Goal: Task Accomplishment & Management: Manage account settings

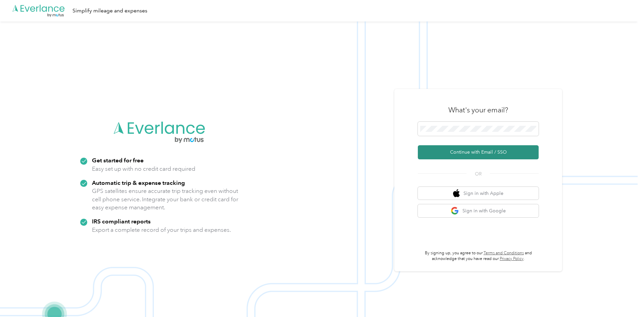
click at [467, 152] on button "Continue with Email / SSO" at bounding box center [478, 152] width 121 height 14
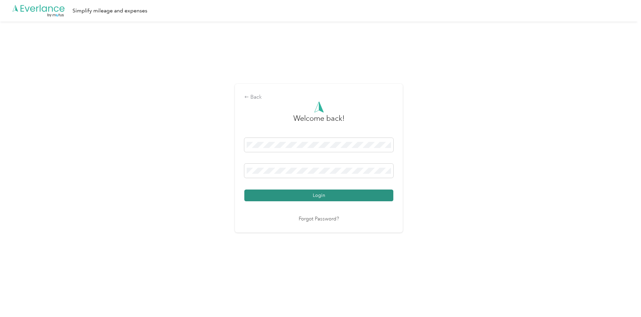
click at [299, 199] on button "Login" at bounding box center [318, 196] width 149 height 12
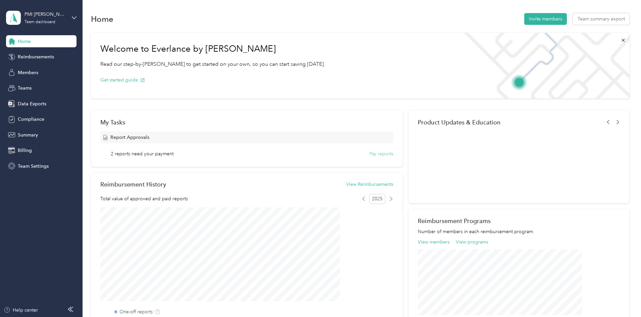
click at [370, 155] on button "Pay reports" at bounding box center [382, 153] width 24 height 7
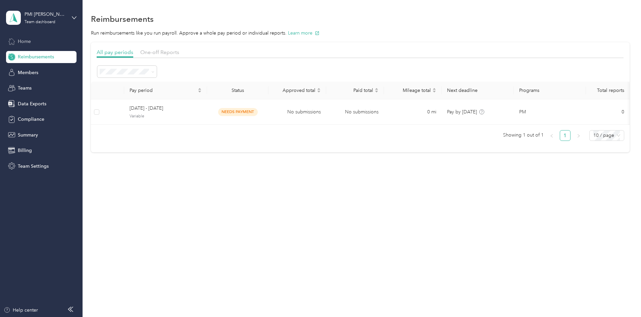
click at [27, 41] on span "Home" at bounding box center [24, 41] width 13 height 7
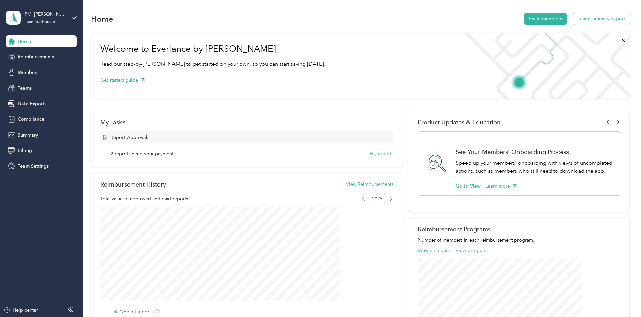
click at [573, 21] on button "Team summary export" at bounding box center [601, 19] width 57 height 12
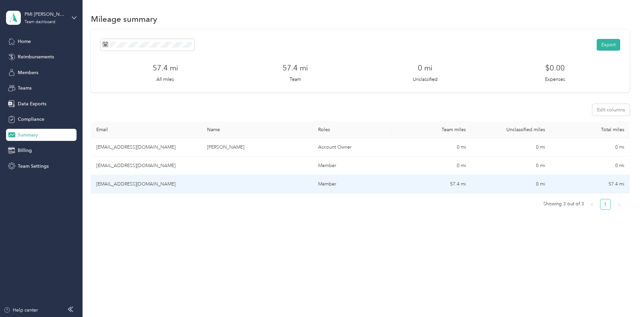
click at [477, 184] on td "0 mi" at bounding box center [510, 184] width 79 height 18
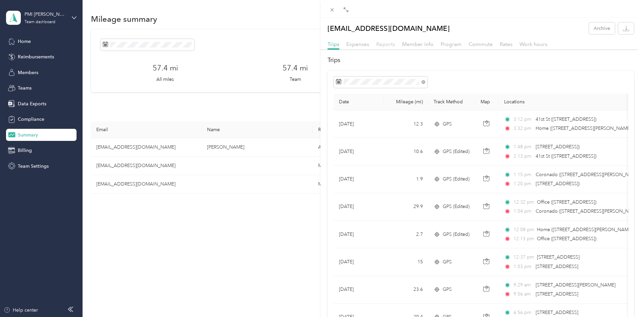
click at [382, 44] on span "Reports" at bounding box center [385, 44] width 19 height 6
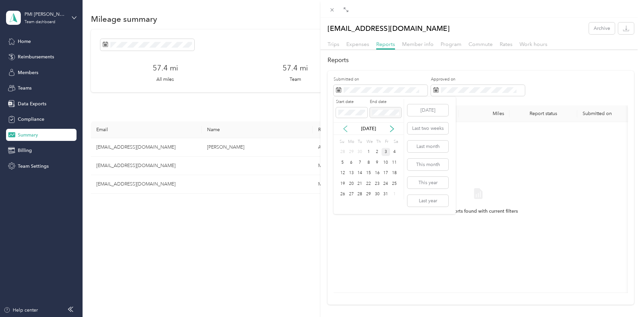
click at [345, 126] on icon at bounding box center [345, 129] width 7 height 7
click at [351, 150] on div "1" at bounding box center [351, 152] width 9 height 8
click at [359, 195] on div "30" at bounding box center [360, 194] width 9 height 8
click at [353, 43] on span "Expenses" at bounding box center [358, 44] width 23 height 6
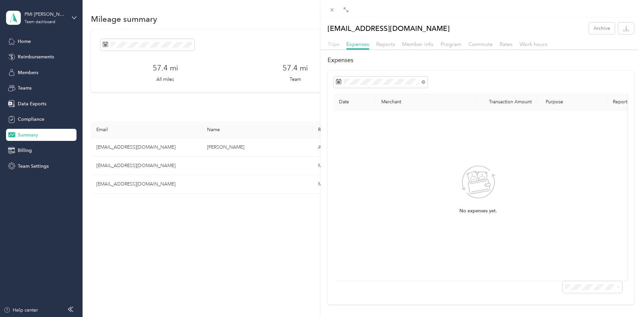
click at [335, 45] on span "Trips" at bounding box center [334, 44] width 12 height 6
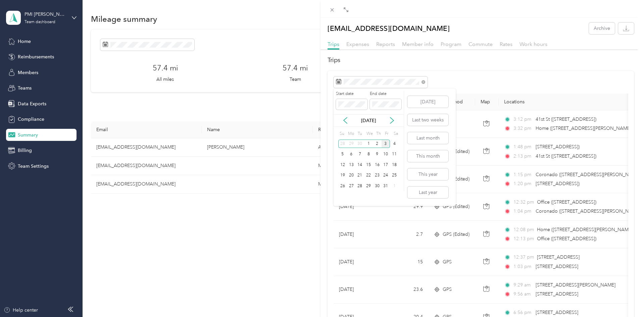
click at [342, 121] on div "[DATE]" at bounding box center [369, 120] width 70 height 7
click at [347, 120] on icon at bounding box center [345, 120] width 7 height 7
click at [350, 143] on div "1" at bounding box center [351, 144] width 9 height 8
click at [391, 124] on icon at bounding box center [392, 121] width 3 height 6
click at [345, 124] on icon at bounding box center [345, 120] width 7 height 7
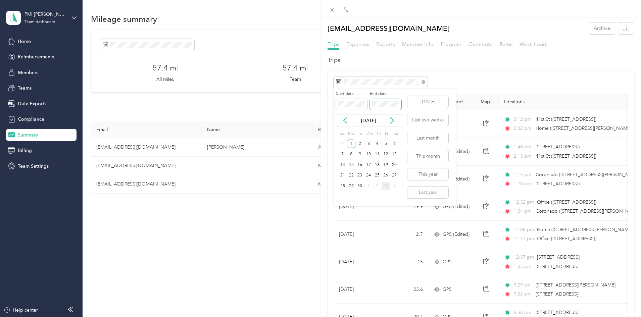
click at [381, 107] on span at bounding box center [386, 104] width 32 height 11
click at [363, 185] on div "30" at bounding box center [360, 186] width 9 height 8
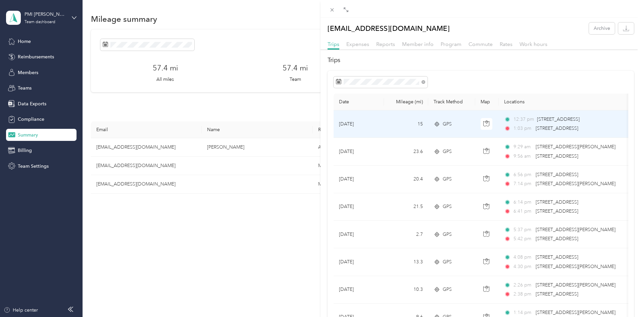
click at [382, 123] on td "[DATE]" at bounding box center [359, 124] width 50 height 28
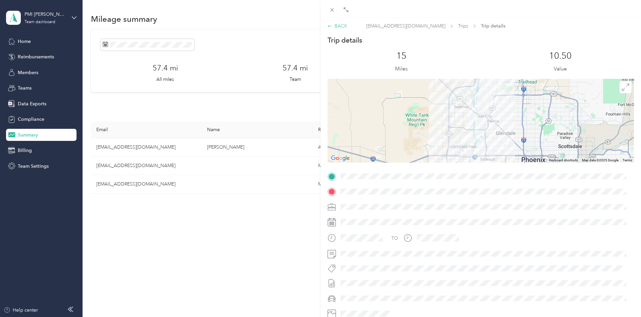
click at [338, 25] on div "BACK" at bounding box center [338, 25] width 20 height 7
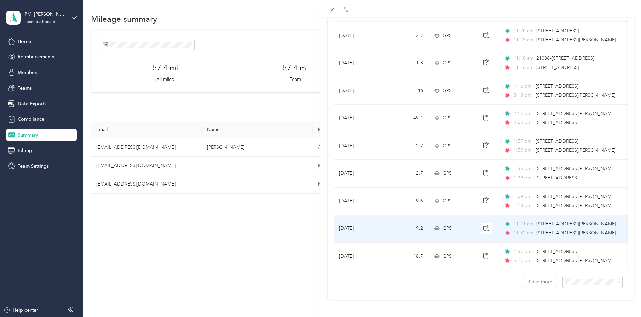
scroll to position [541, 0]
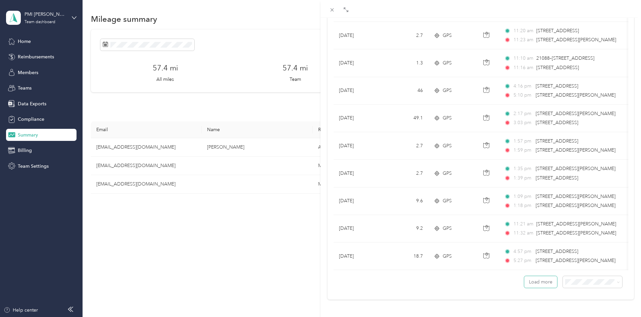
drag, startPoint x: 537, startPoint y: 280, endPoint x: 532, endPoint y: 283, distance: 6.1
click at [537, 280] on button "Load more" at bounding box center [541, 282] width 33 height 12
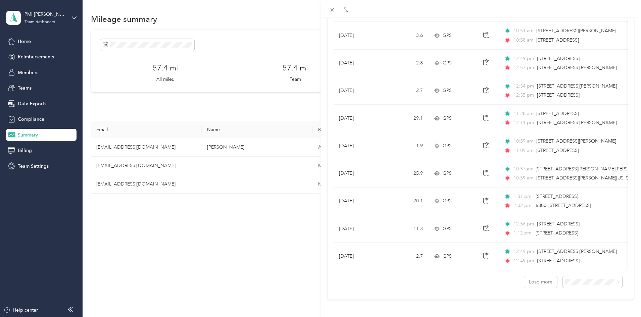
scroll to position [1231, 0]
click at [534, 278] on button "Load more" at bounding box center [541, 282] width 33 height 12
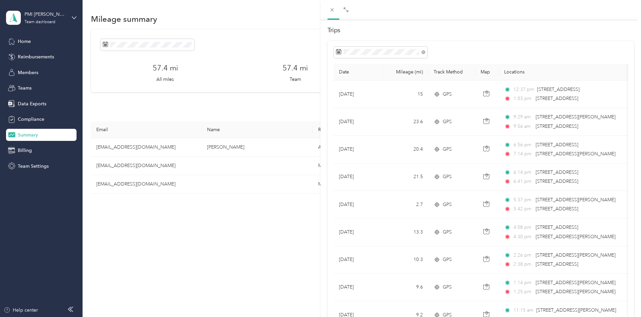
scroll to position [0, 0]
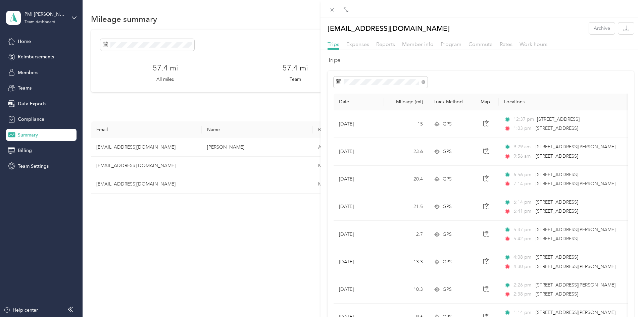
click at [191, 44] on div "[EMAIL_ADDRESS][DOMAIN_NAME] Archive Trips Expenses Reports Member info Program…" at bounding box center [320, 158] width 641 height 317
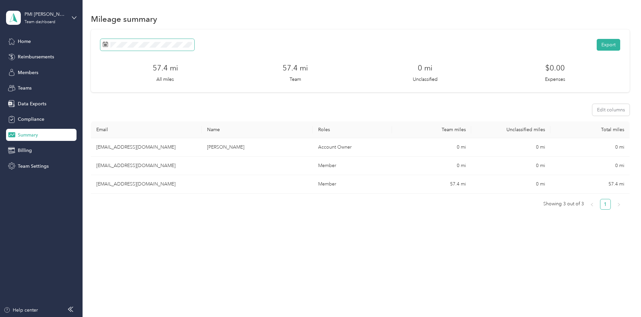
click at [190, 48] on span at bounding box center [147, 45] width 94 height 12
click at [154, 84] on icon at bounding box center [157, 83] width 7 height 7
click at [164, 107] on div "1" at bounding box center [163, 106] width 9 height 8
click at [173, 150] on div "30" at bounding box center [172, 149] width 9 height 8
click at [27, 42] on span "Home" at bounding box center [24, 41] width 13 height 7
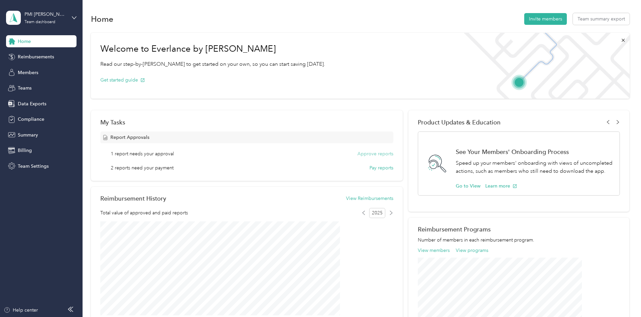
click at [360, 153] on button "Approve reports" at bounding box center [376, 153] width 36 height 7
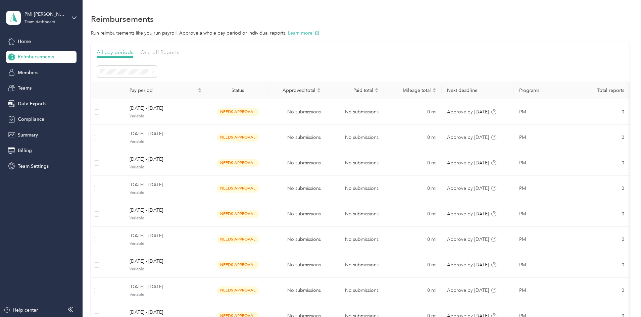
click at [205, 48] on section "All pay periods One-off Reports Pay period Status Approved total Paid total Mil…" at bounding box center [360, 212] width 539 height 340
click at [179, 50] on span "One-off Reports" at bounding box center [159, 52] width 39 height 6
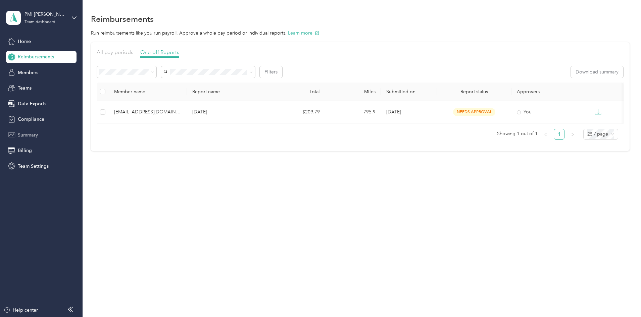
click at [21, 134] on span "Summary" at bounding box center [28, 135] width 20 height 7
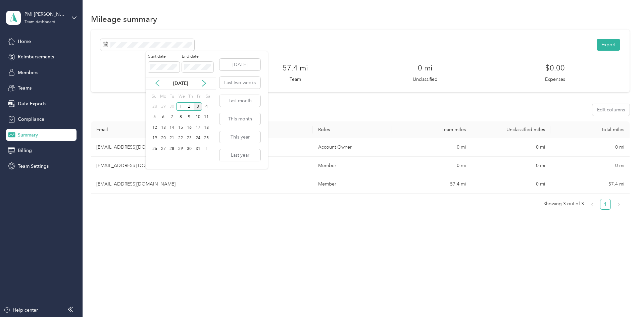
click at [158, 83] on icon at bounding box center [157, 83] width 7 height 7
click at [164, 104] on div "1" at bounding box center [163, 106] width 9 height 8
click at [172, 149] on div "30" at bounding box center [172, 149] width 9 height 8
click at [31, 44] on span "Home" at bounding box center [24, 41] width 13 height 7
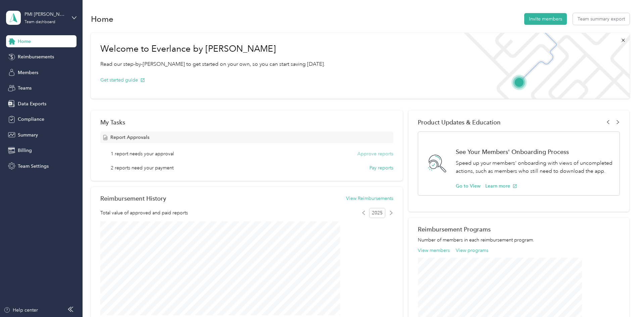
click at [374, 154] on button "Approve reports" at bounding box center [376, 153] width 36 height 7
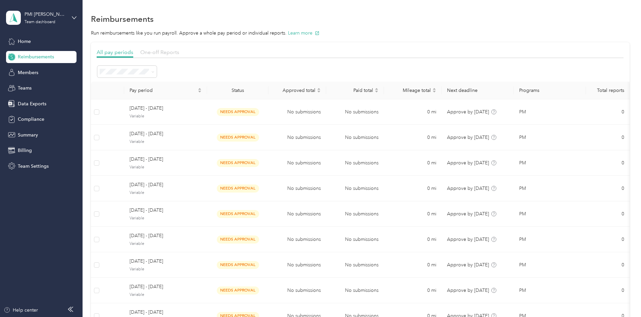
click at [179, 53] on span "One-off Reports" at bounding box center [159, 52] width 39 height 6
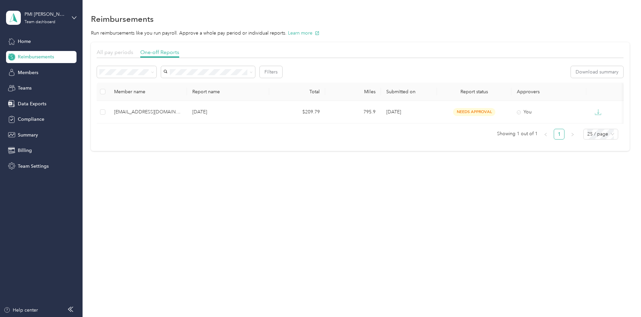
click at [133, 54] on span "All pay periods" at bounding box center [115, 52] width 37 height 6
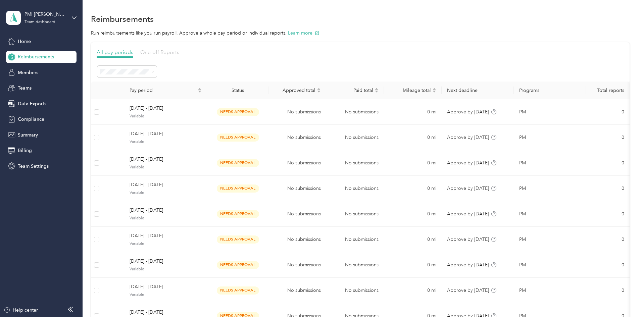
click at [179, 53] on span "One-off Reports" at bounding box center [159, 52] width 39 height 6
